Goal: Information Seeking & Learning: Learn about a topic

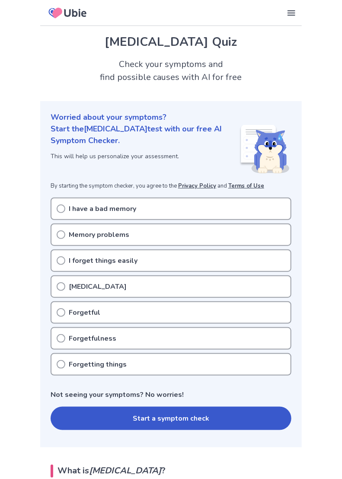
click at [66, 316] on div "Forgetful" at bounding box center [171, 313] width 241 height 23
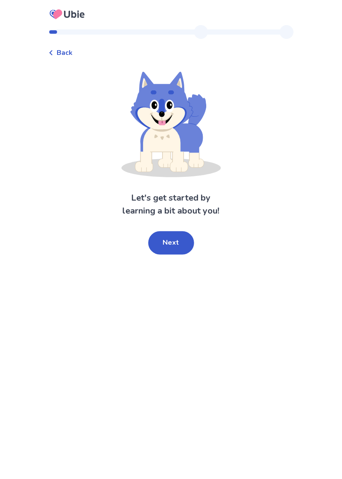
click at [184, 248] on button "Next" at bounding box center [171, 243] width 46 height 23
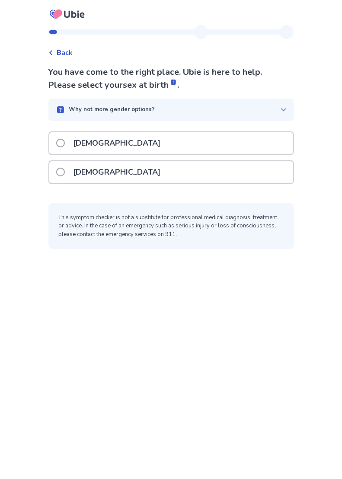
click at [65, 143] on span at bounding box center [60, 143] width 9 height 9
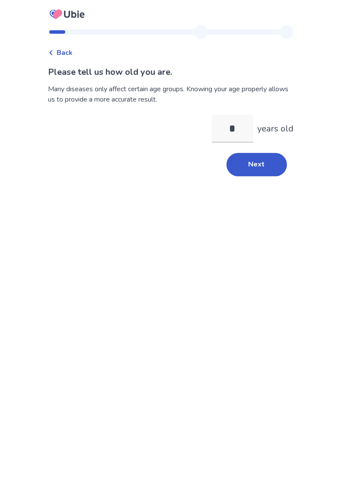
type input "**"
click at [264, 170] on button "Next" at bounding box center [257, 164] width 61 height 23
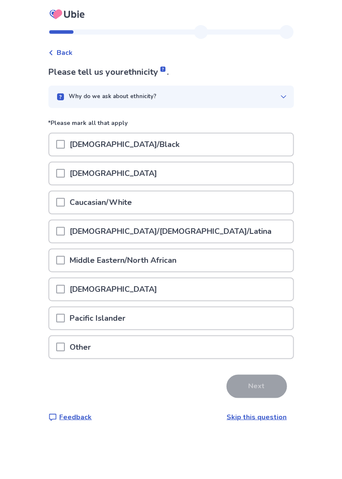
click at [65, 202] on span at bounding box center [60, 202] width 9 height 9
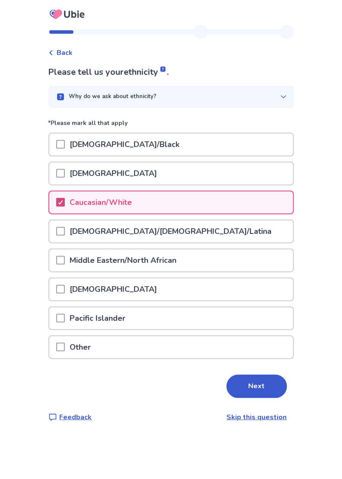
click at [258, 390] on button "Next" at bounding box center [257, 386] width 61 height 23
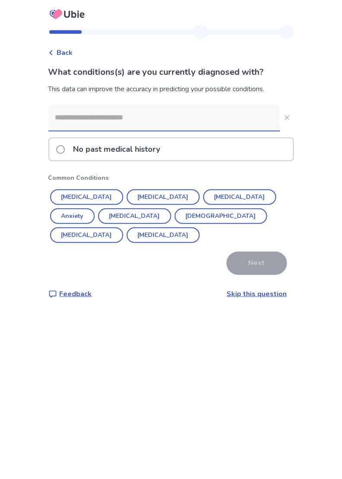
click at [142, 196] on button "[MEDICAL_DATA]" at bounding box center [163, 198] width 73 height 16
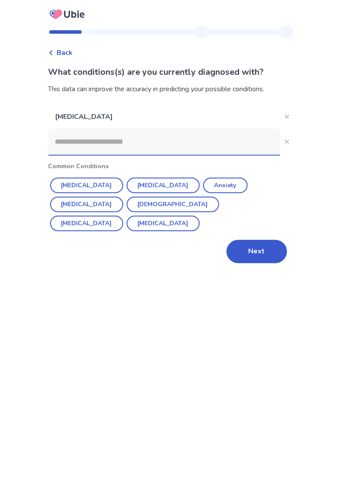
click at [257, 254] on button "Next" at bounding box center [257, 251] width 61 height 23
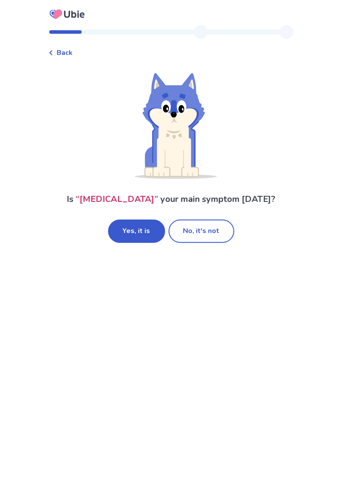
click at [208, 235] on button "No, it's not" at bounding box center [202, 231] width 66 height 23
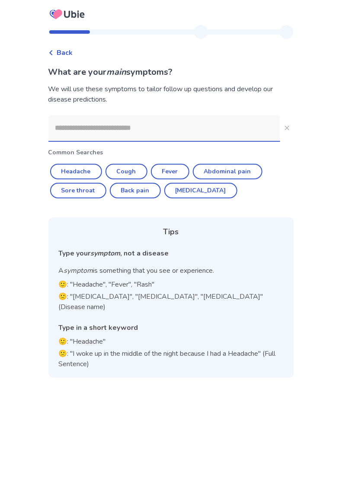
click at [73, 51] on span "Back" at bounding box center [65, 53] width 16 height 10
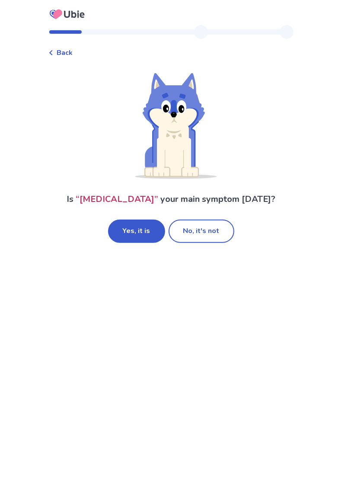
click at [137, 235] on button "Yes, it is" at bounding box center [136, 231] width 57 height 23
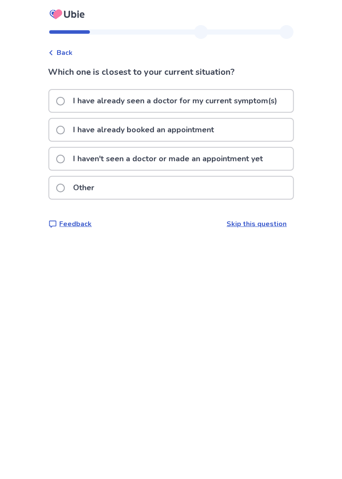
click at [65, 161] on span at bounding box center [60, 159] width 9 height 9
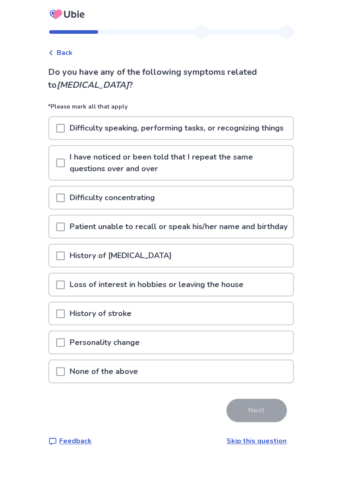
click at [64, 376] on span at bounding box center [60, 372] width 9 height 9
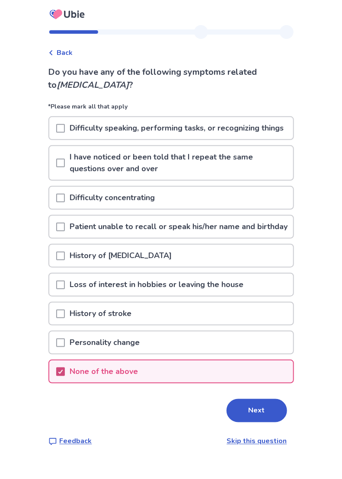
click at [251, 423] on button "Next" at bounding box center [257, 410] width 61 height 23
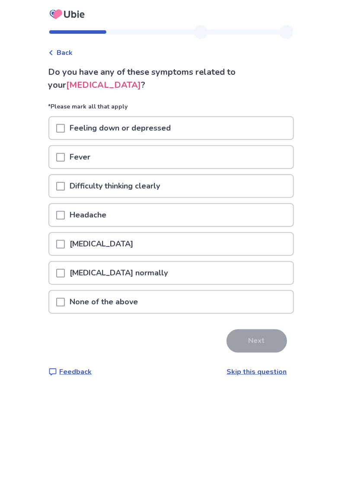
click at [65, 306] on div at bounding box center [60, 302] width 9 height 22
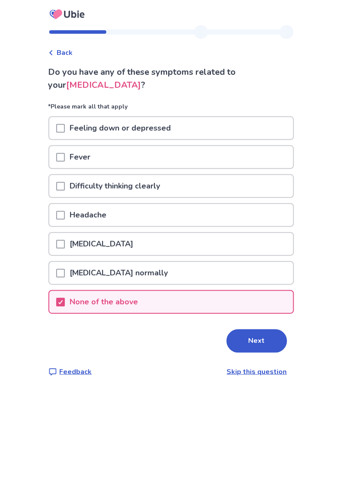
click at [251, 344] on button "Next" at bounding box center [257, 341] width 61 height 23
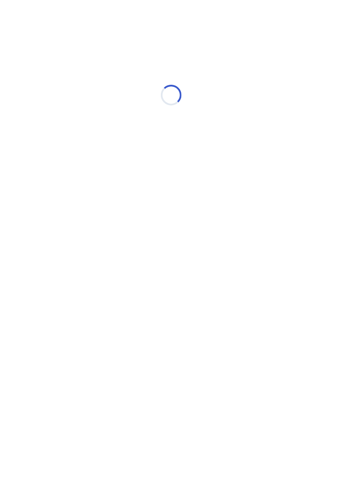
select select "*"
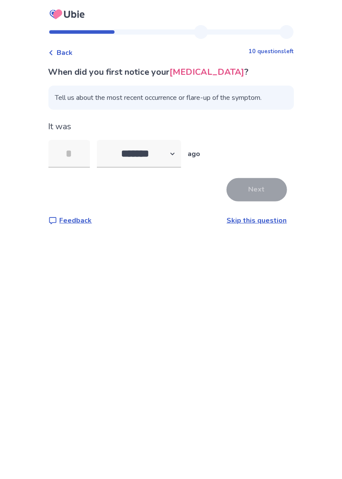
type input "*"
click at [261, 196] on button "Next" at bounding box center [257, 189] width 61 height 23
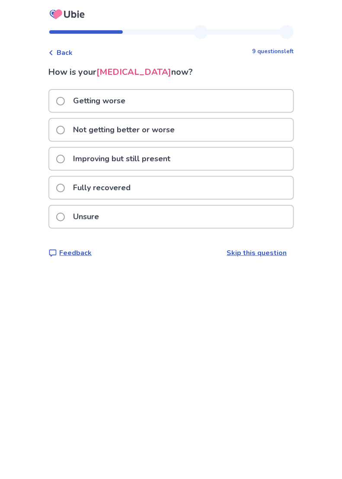
click at [70, 131] on label "Not getting better or worse" at bounding box center [118, 130] width 124 height 22
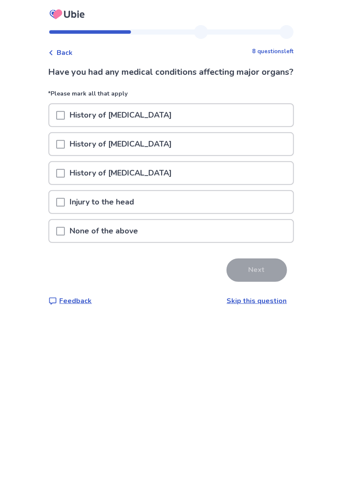
click at [65, 242] on div at bounding box center [60, 231] width 9 height 22
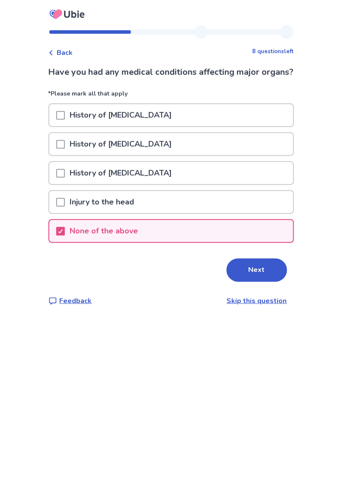
click at [258, 282] on button "Next" at bounding box center [257, 270] width 61 height 23
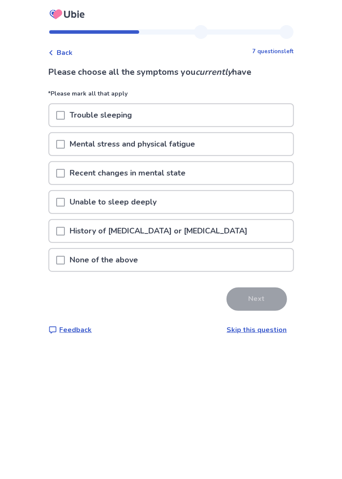
click at [65, 117] on span at bounding box center [60, 115] width 9 height 9
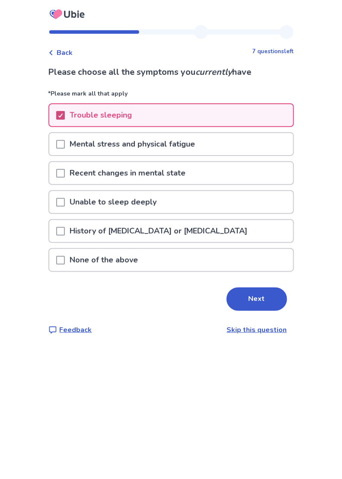
click at [253, 302] on button "Next" at bounding box center [257, 299] width 61 height 23
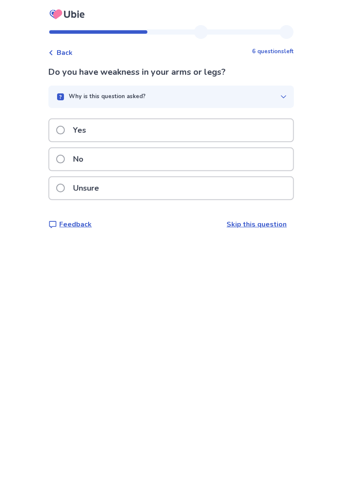
click at [71, 161] on label "No" at bounding box center [72, 159] width 33 height 22
click at [65, 162] on span at bounding box center [60, 159] width 9 height 9
click at [69, 171] on label "No" at bounding box center [72, 159] width 33 height 22
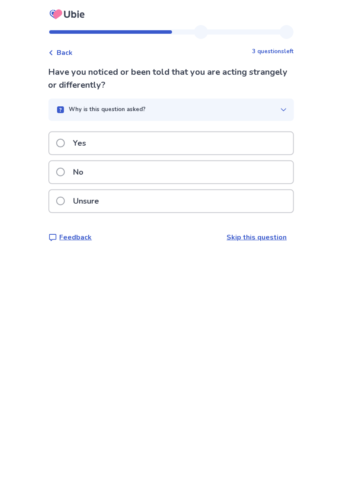
click at [65, 202] on span at bounding box center [60, 201] width 9 height 9
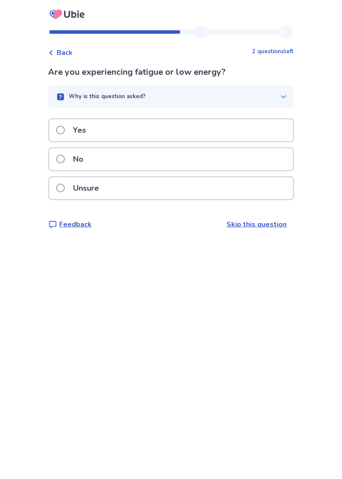
click at [73, 161] on label "No" at bounding box center [72, 159] width 33 height 22
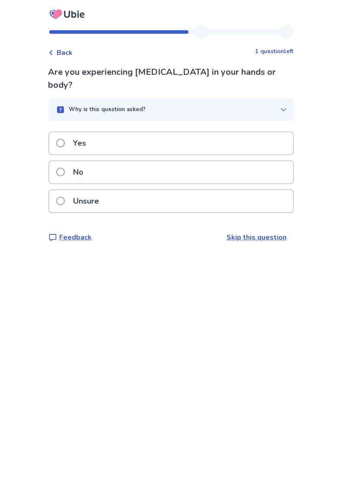
click at [70, 161] on label "No" at bounding box center [72, 172] width 33 height 22
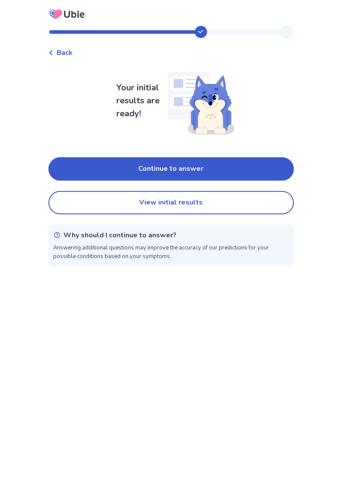
click at [186, 171] on button "Continue to answer" at bounding box center [171, 169] width 246 height 23
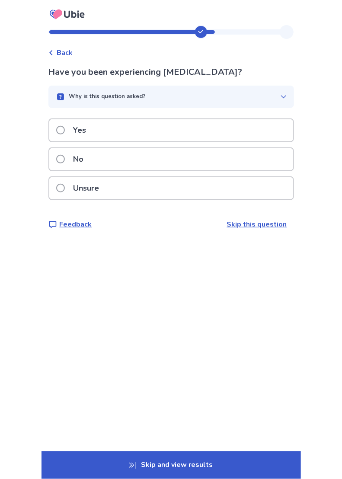
click at [72, 160] on label "No" at bounding box center [72, 159] width 33 height 22
click at [65, 133] on span at bounding box center [60, 130] width 9 height 9
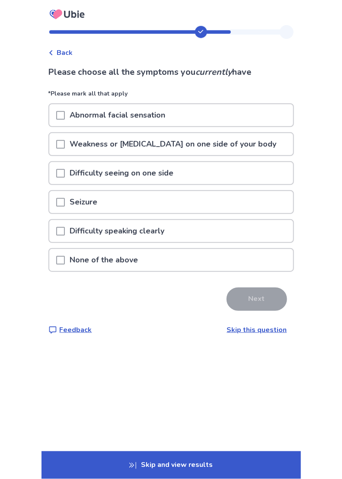
click at [65, 257] on span at bounding box center [60, 260] width 9 height 9
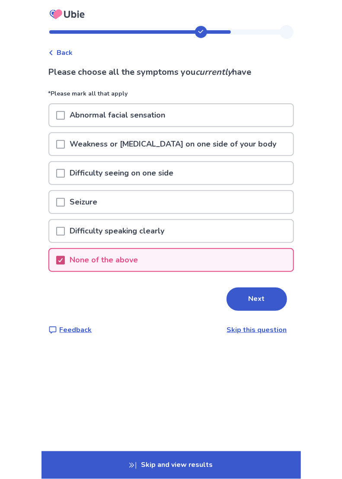
click at [253, 305] on button "Next" at bounding box center [257, 299] width 61 height 23
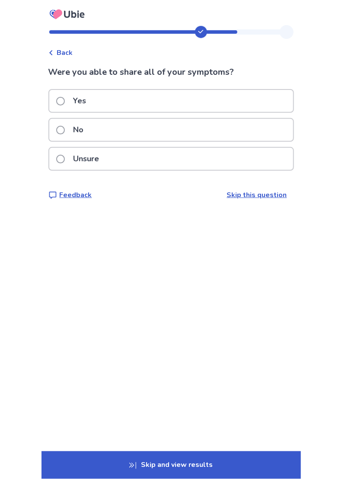
click at [65, 162] on span at bounding box center [60, 159] width 9 height 9
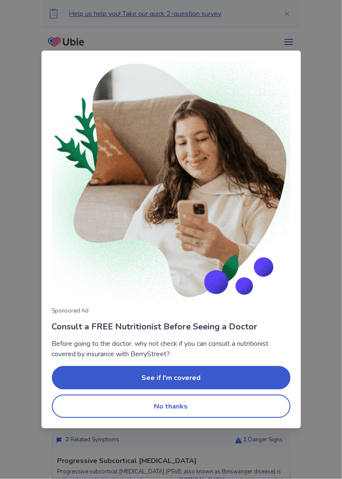
click at [180, 412] on button "No thanks" at bounding box center [171, 406] width 239 height 23
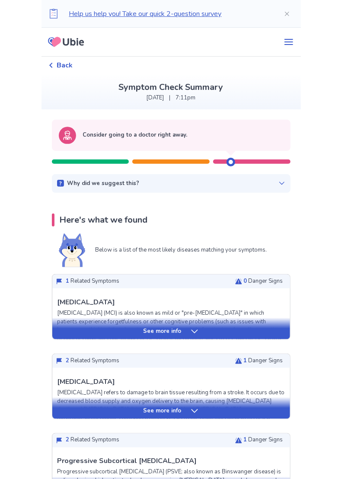
click at [192, 334] on icon at bounding box center [194, 332] width 9 height 9
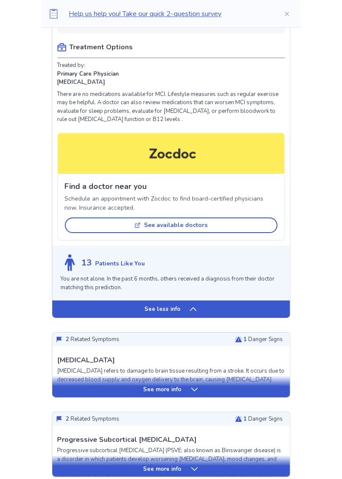
scroll to position [566, 0]
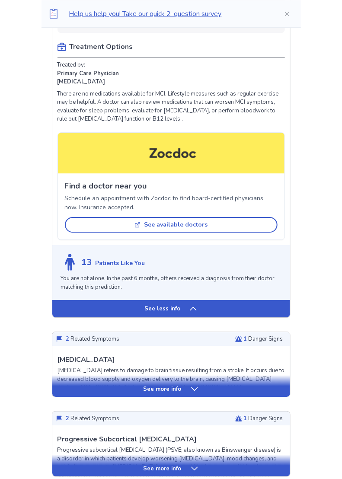
click at [193, 393] on icon at bounding box center [194, 389] width 9 height 9
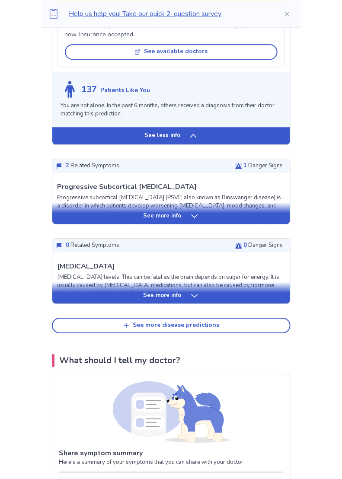
scroll to position [1364, 0]
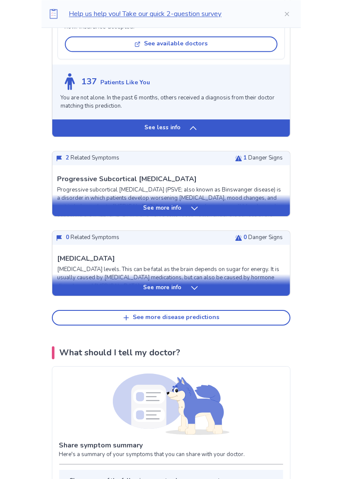
click at [184, 319] on div "See more disease predictions" at bounding box center [176, 317] width 87 height 7
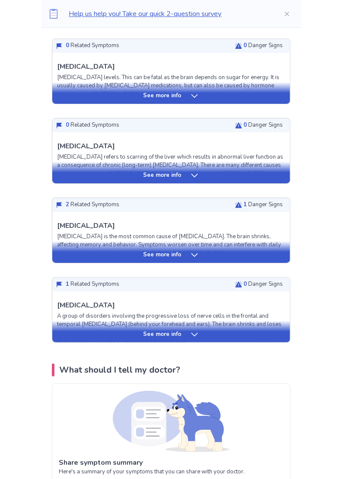
scroll to position [1615, 0]
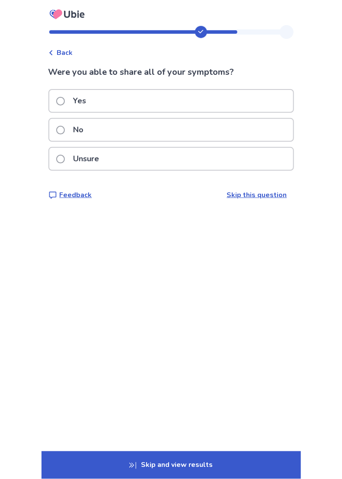
click at [72, 131] on label "No" at bounding box center [72, 130] width 33 height 22
